Goal: Check status: Check status

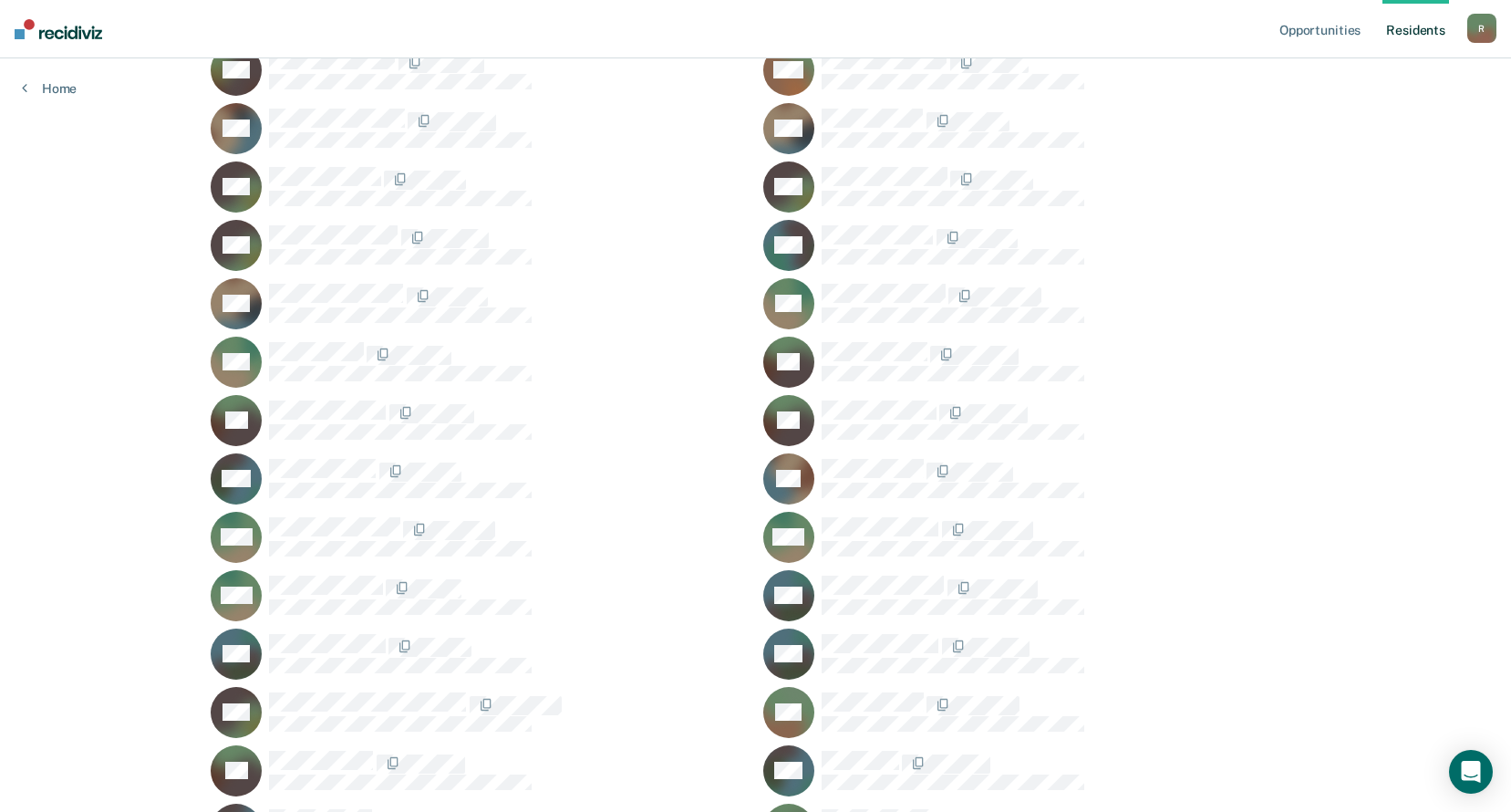
scroll to position [23658, 0]
